Goal: Task Accomplishment & Management: Manage account settings

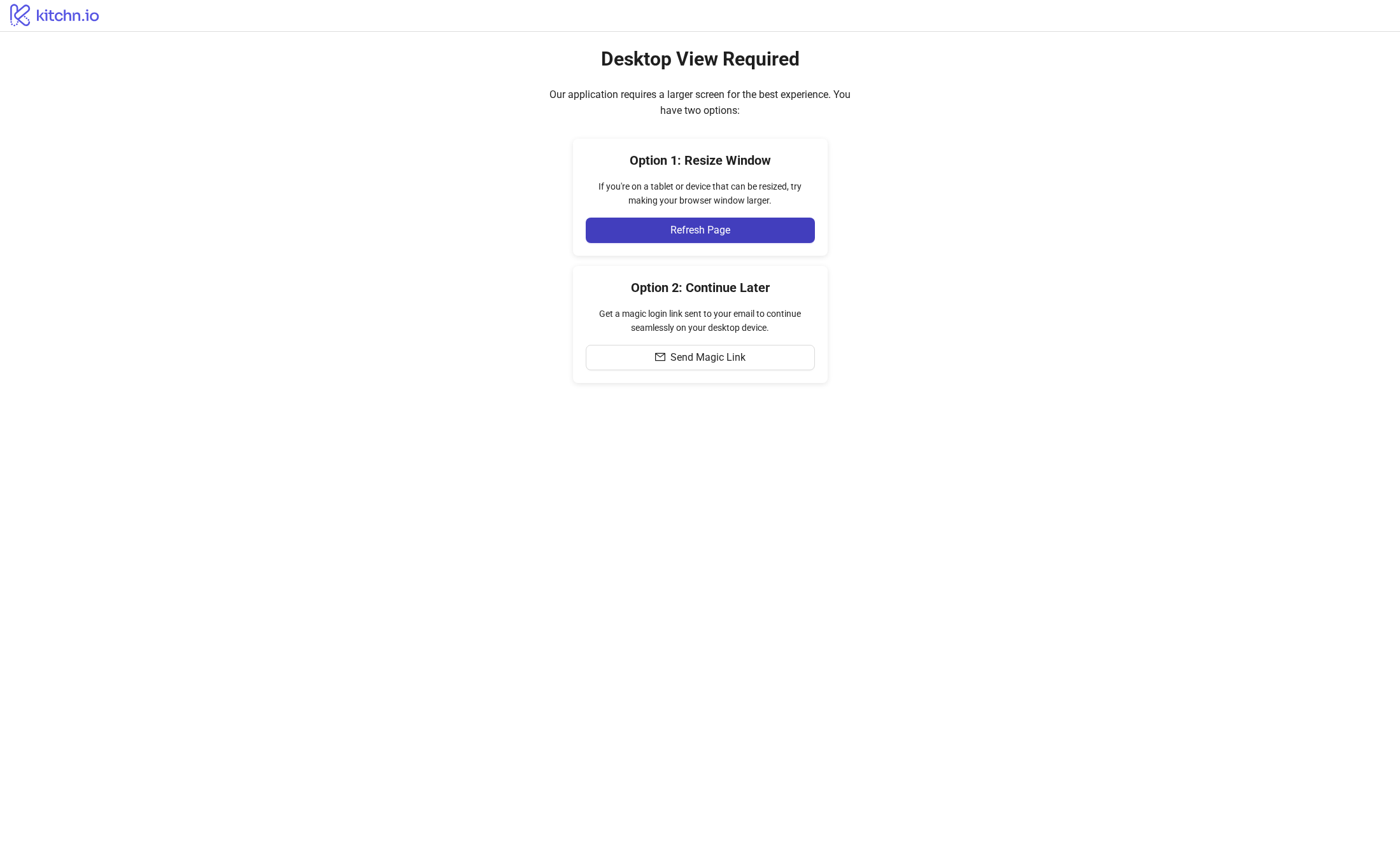
click at [492, 529] on main "Desktop View Required Our application requires a larger screen for the best exp…" at bounding box center [700, 440] width 1400 height 818
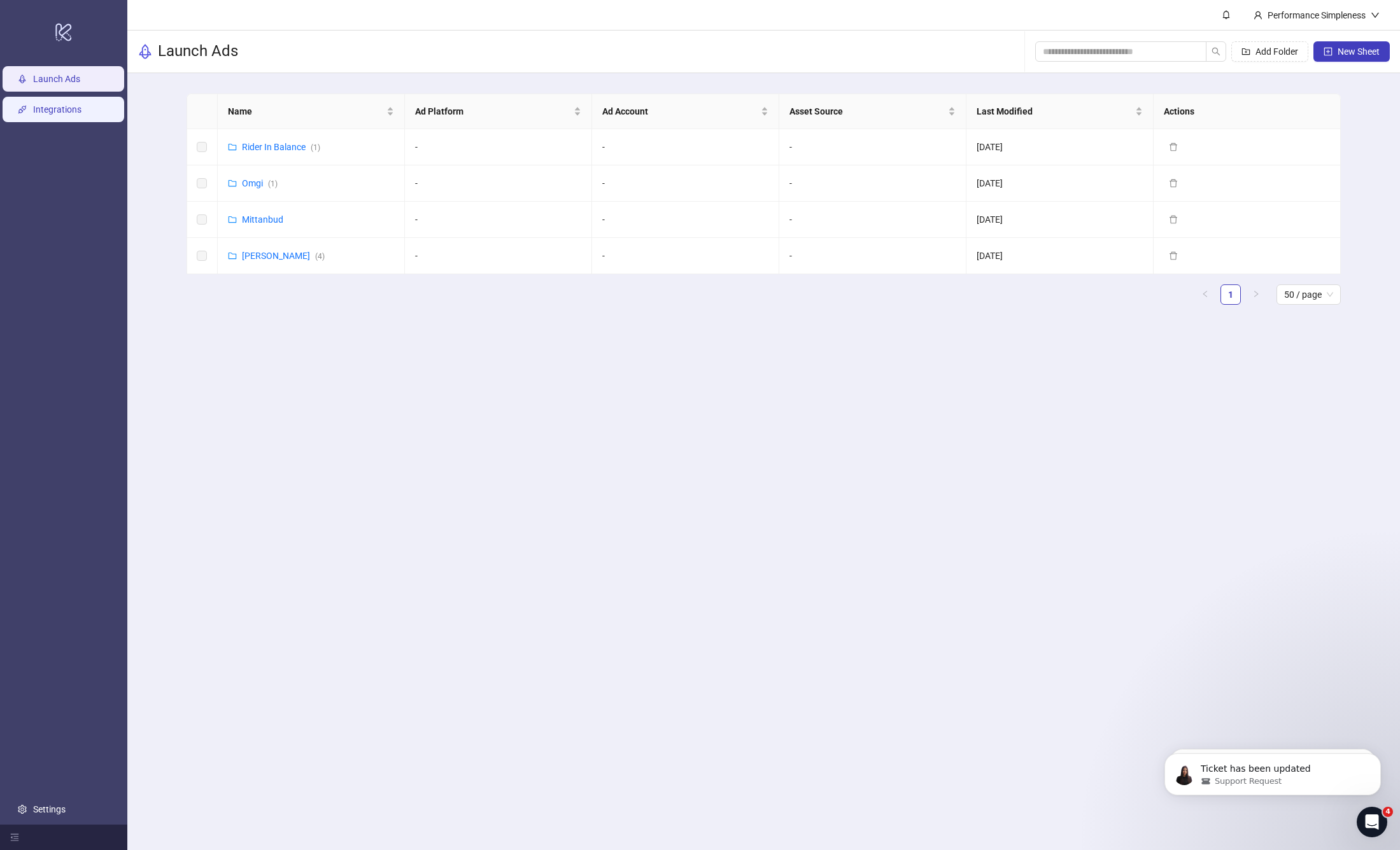
click at [75, 115] on link "Integrations" at bounding box center [58, 109] width 48 height 10
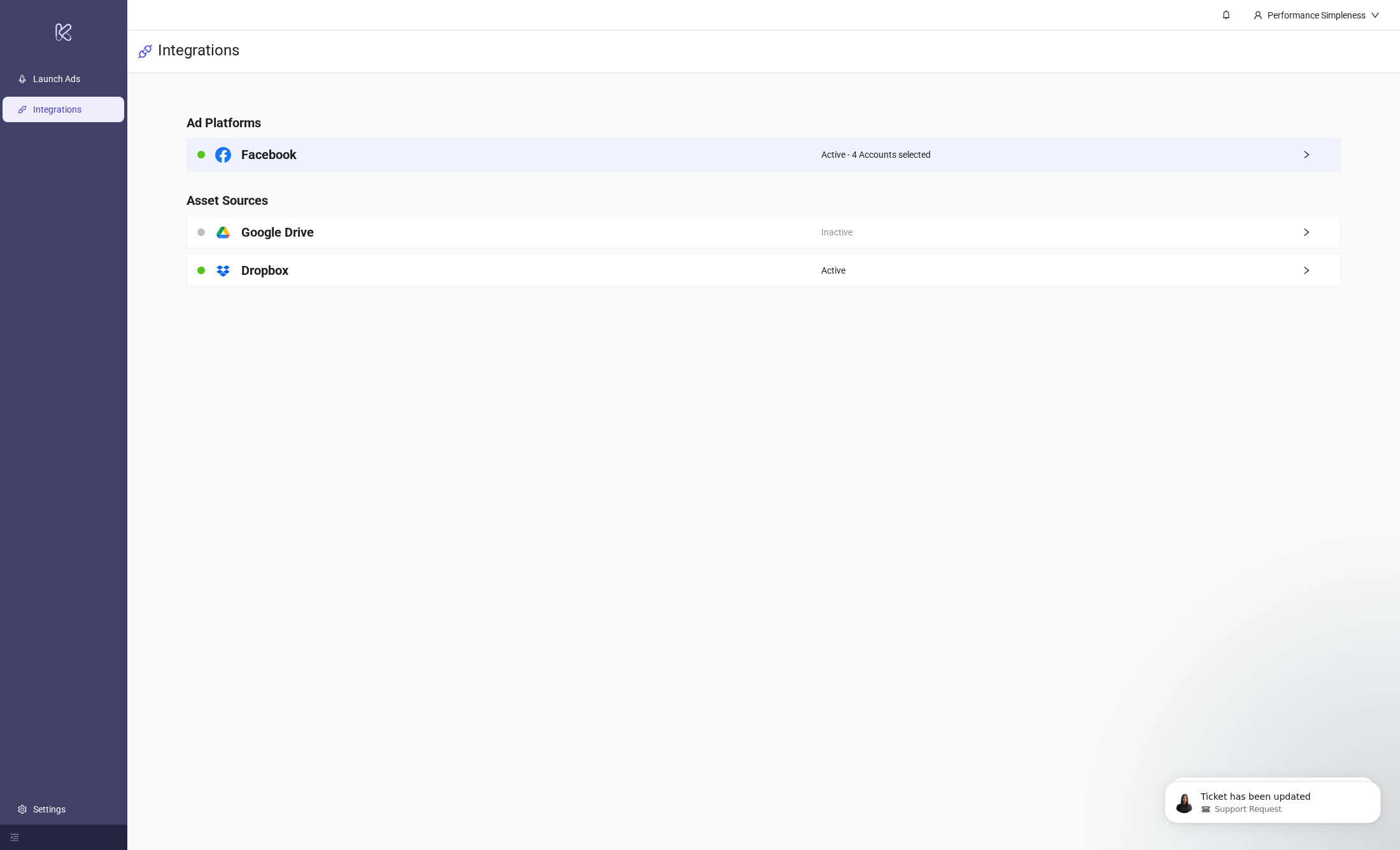
click at [474, 149] on div "Facebook" at bounding box center [504, 155] width 634 height 32
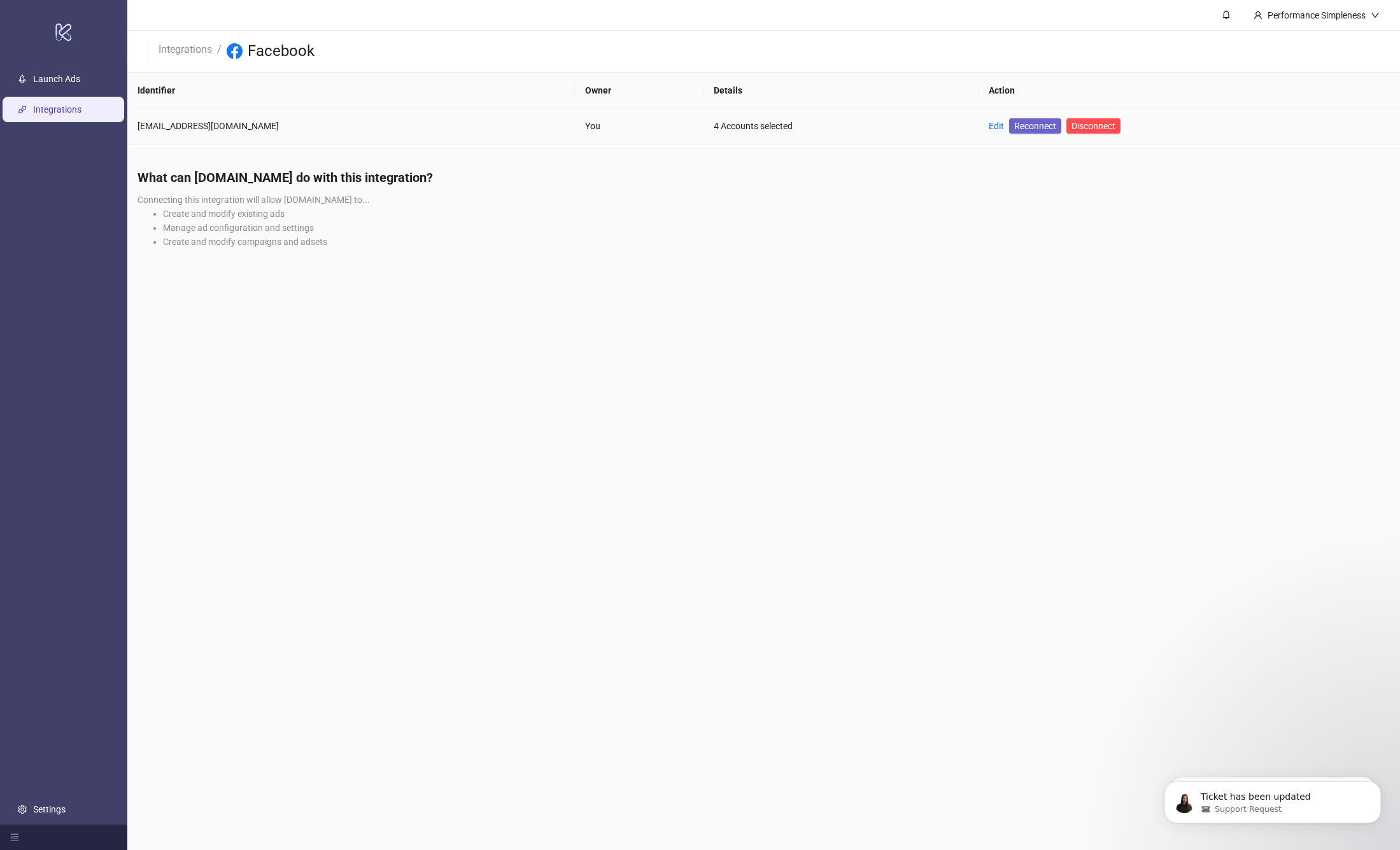
click at [1014, 126] on span "Reconnect" at bounding box center [1035, 126] width 42 height 14
click at [1071, 128] on span "Disconnect" at bounding box center [1093, 126] width 44 height 10
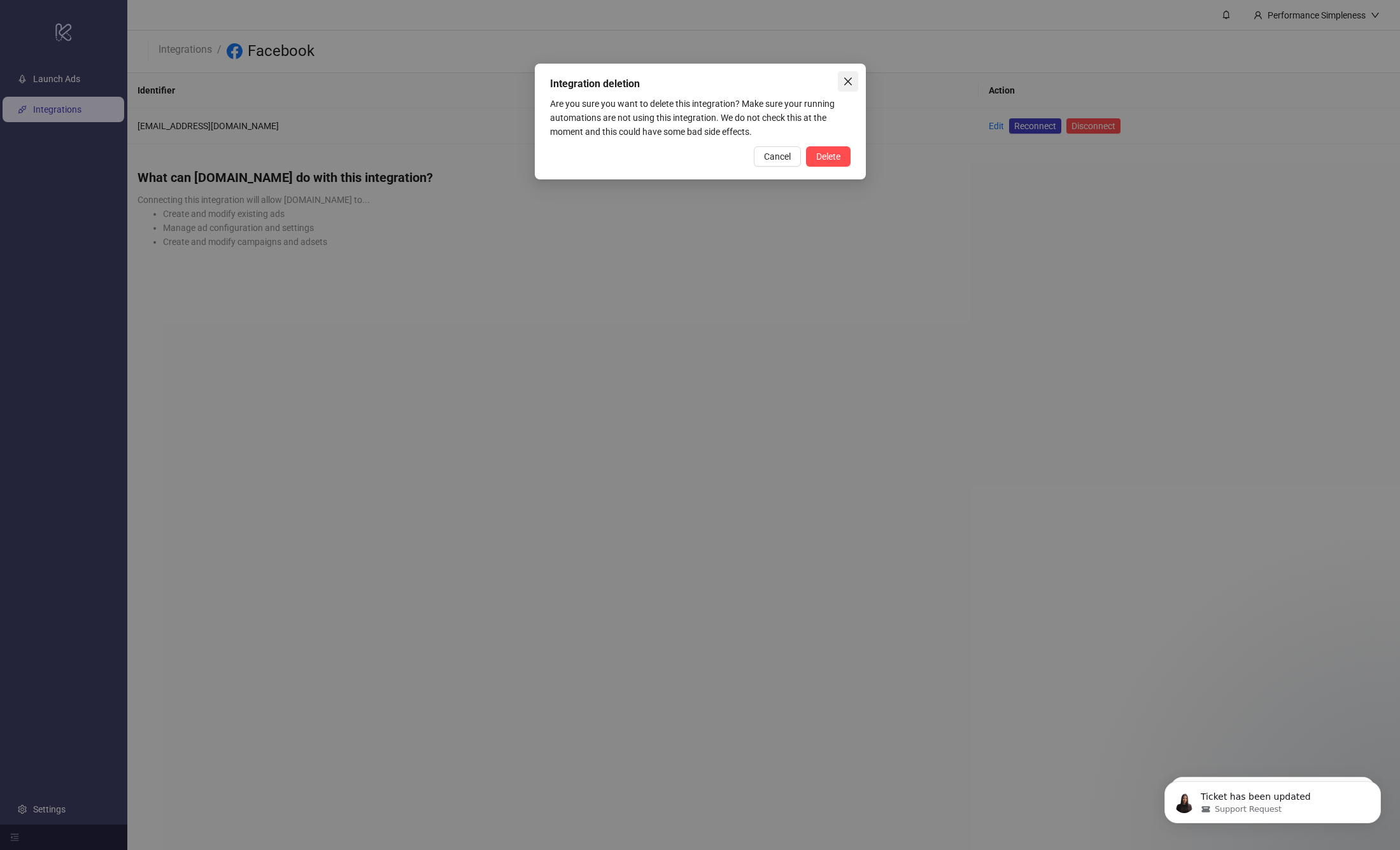
click at [848, 80] on icon "close" at bounding box center [848, 81] width 7 height 7
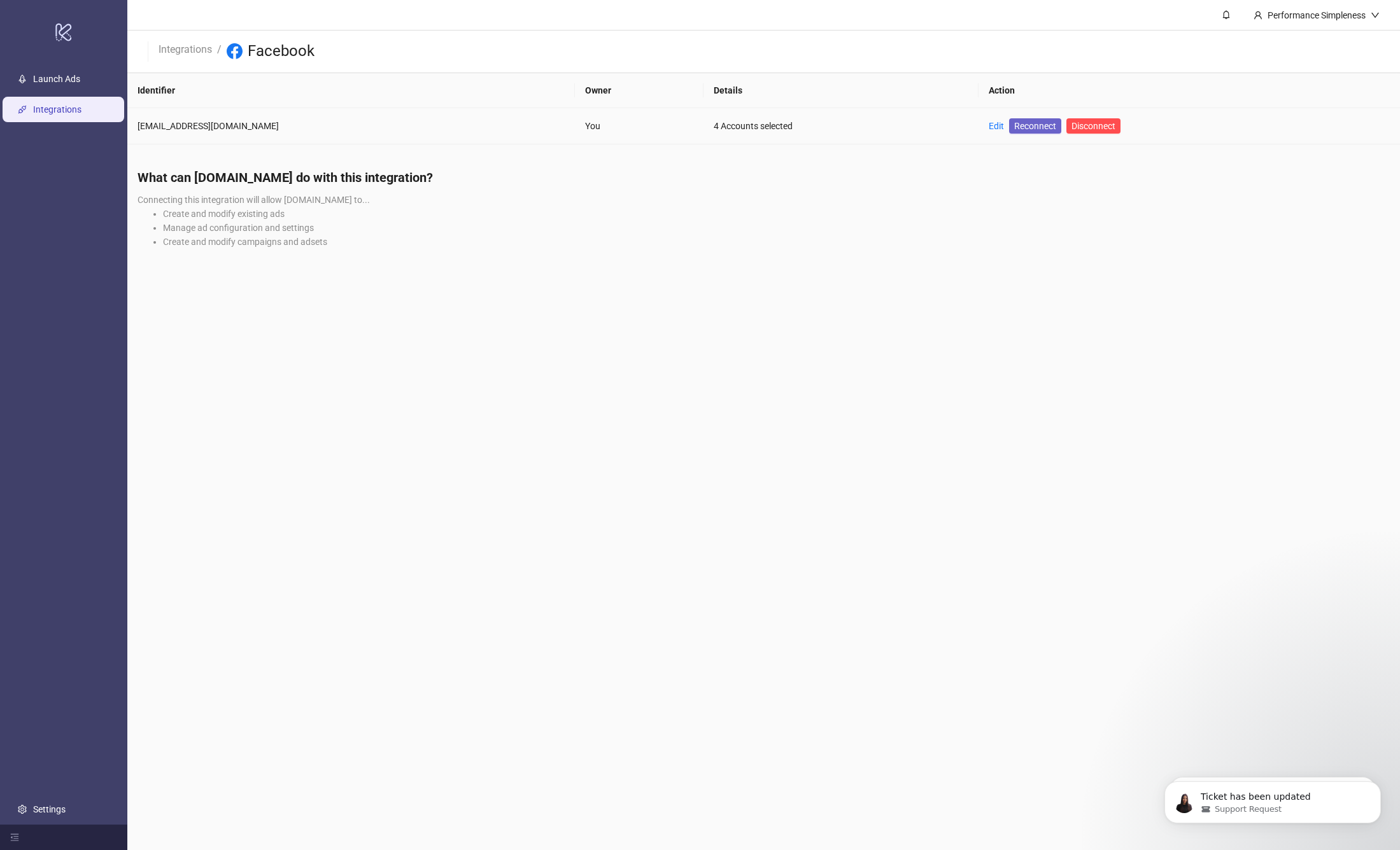
click at [1014, 124] on span "Reconnect" at bounding box center [1035, 126] width 42 height 14
click at [1283, 231] on li "Manage ad configuration and settings" at bounding box center [776, 227] width 1227 height 14
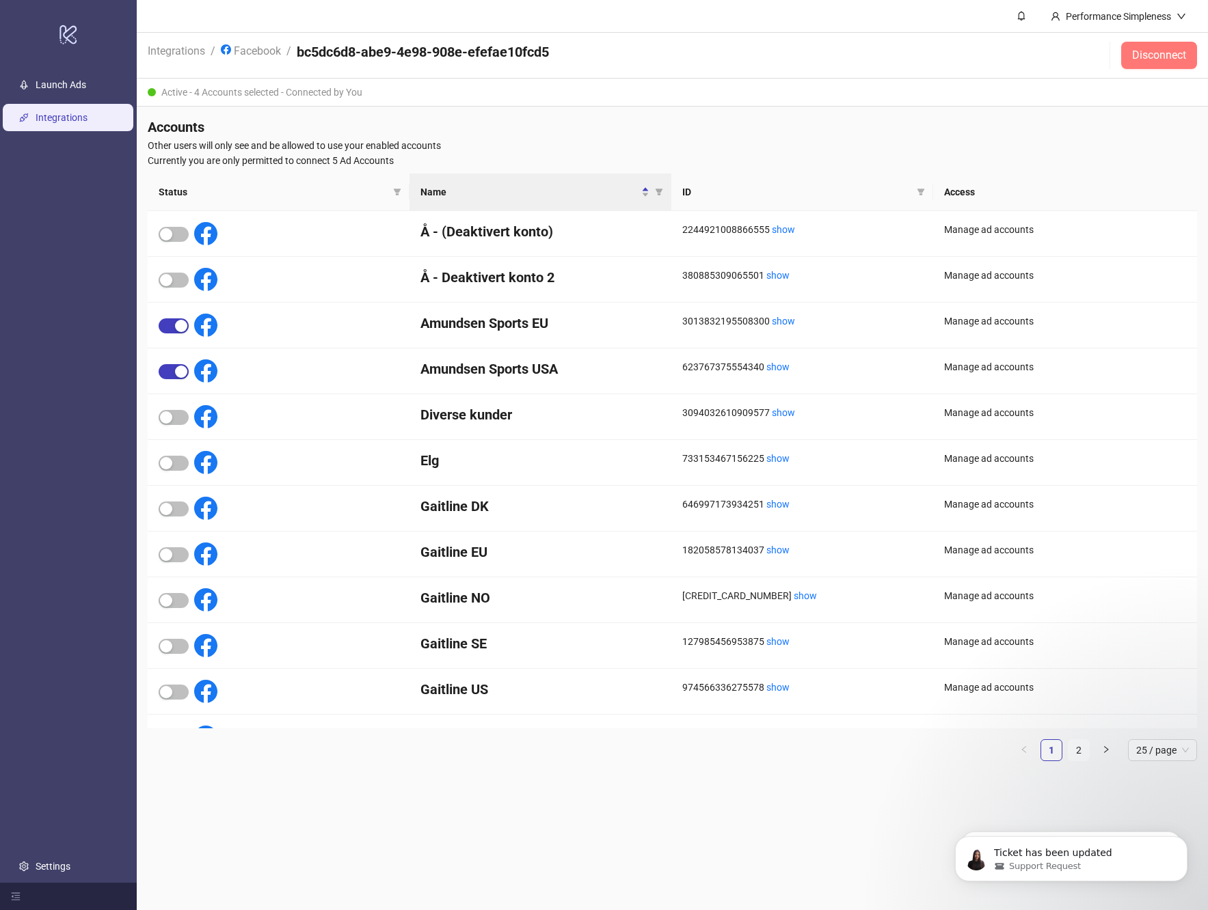
click at [1142, 56] on span "Disconnect" at bounding box center [1159, 55] width 54 height 12
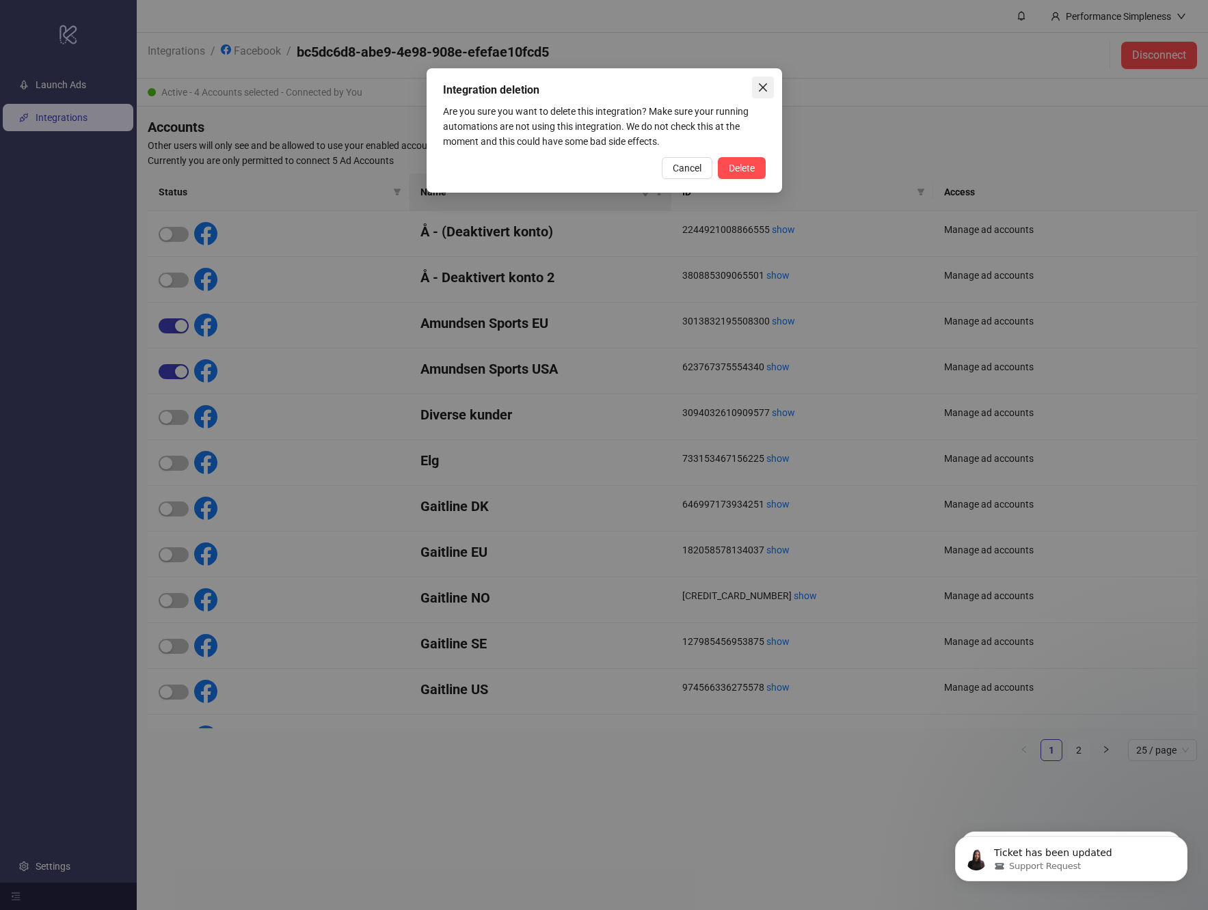
click at [762, 88] on icon "close" at bounding box center [762, 87] width 11 height 11
